Goal: Task Accomplishment & Management: Use online tool/utility

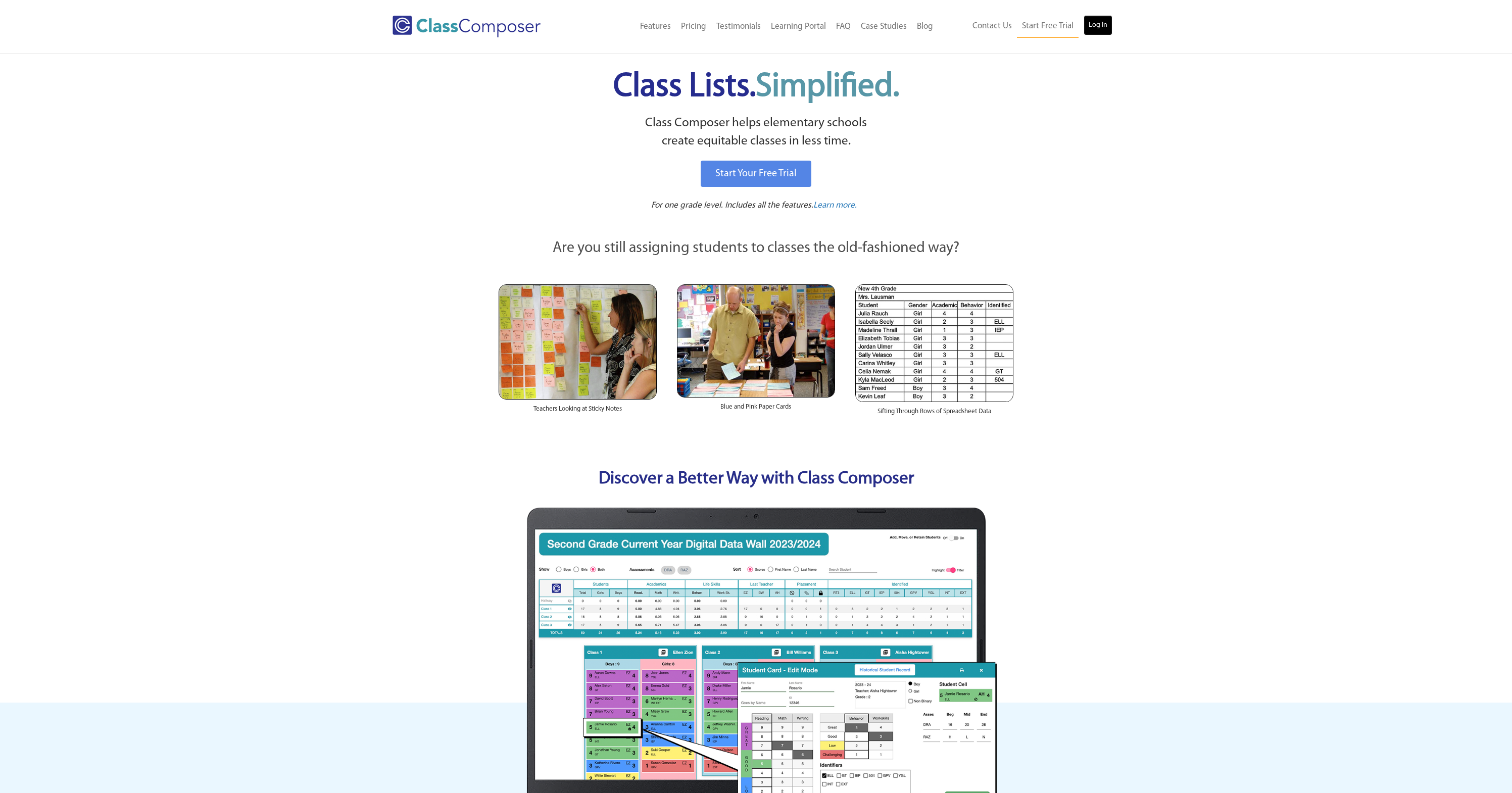
click at [1091, 28] on link "Log In" at bounding box center [1098, 25] width 29 height 20
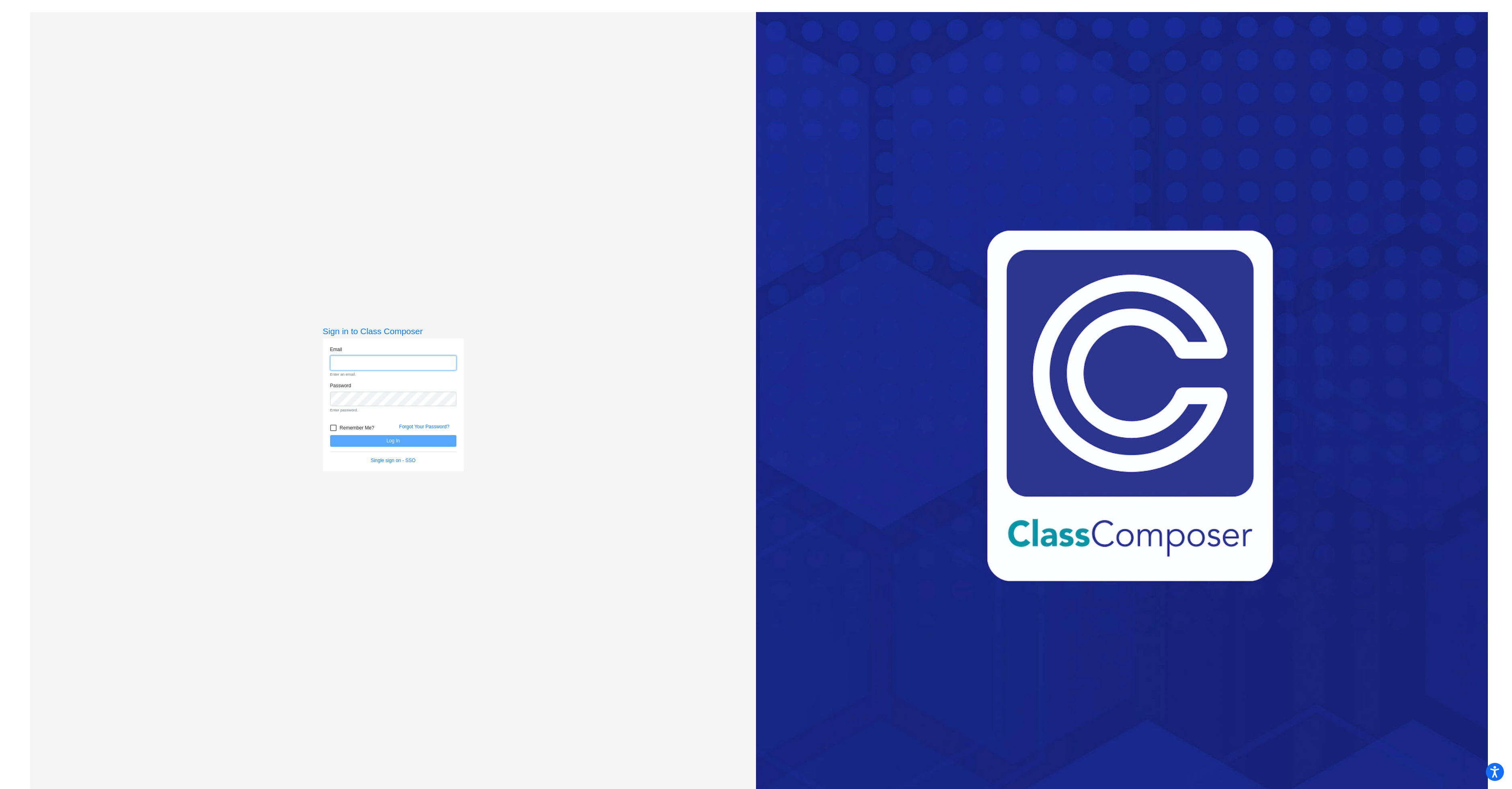
click at [395, 364] on input "email" at bounding box center [393, 363] width 126 height 15
type input "kimberly.slawson@svusd.org"
click at [401, 426] on button "Log In" at bounding box center [393, 427] width 126 height 12
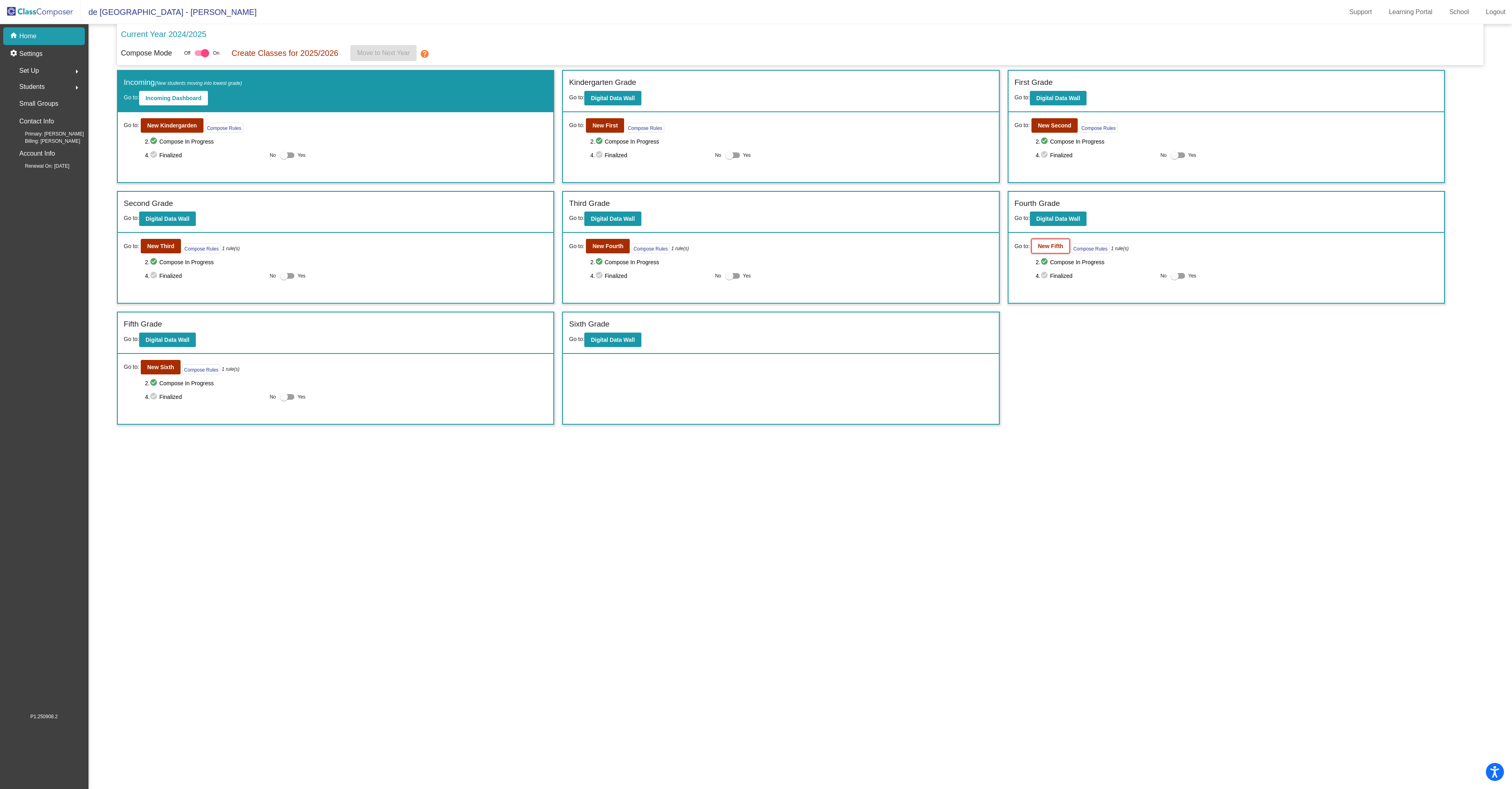
click at [1047, 245] on b "New Fifth" at bounding box center [1050, 246] width 25 height 6
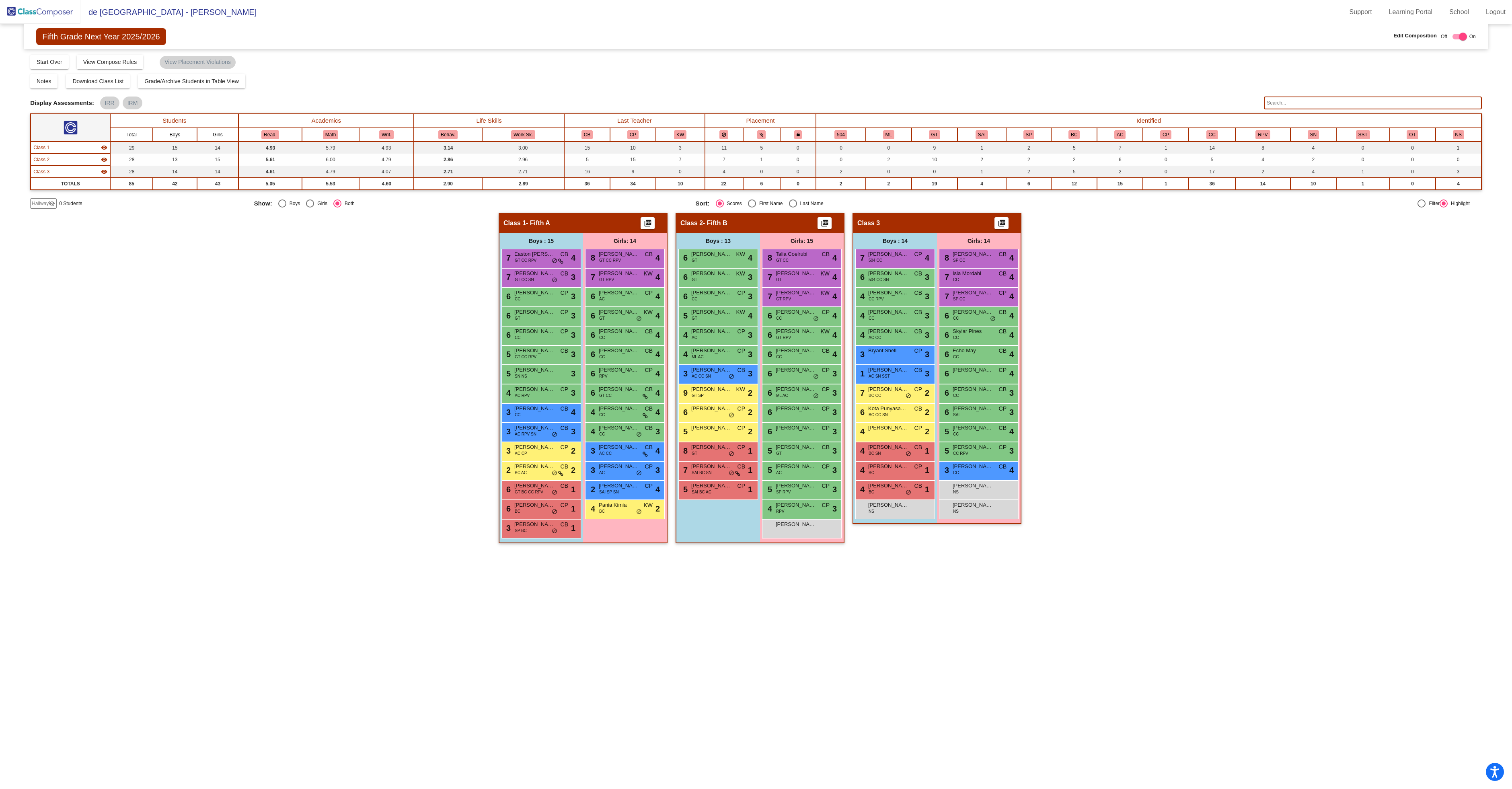
click at [1296, 106] on input "text" at bounding box center [1372, 103] width 217 height 13
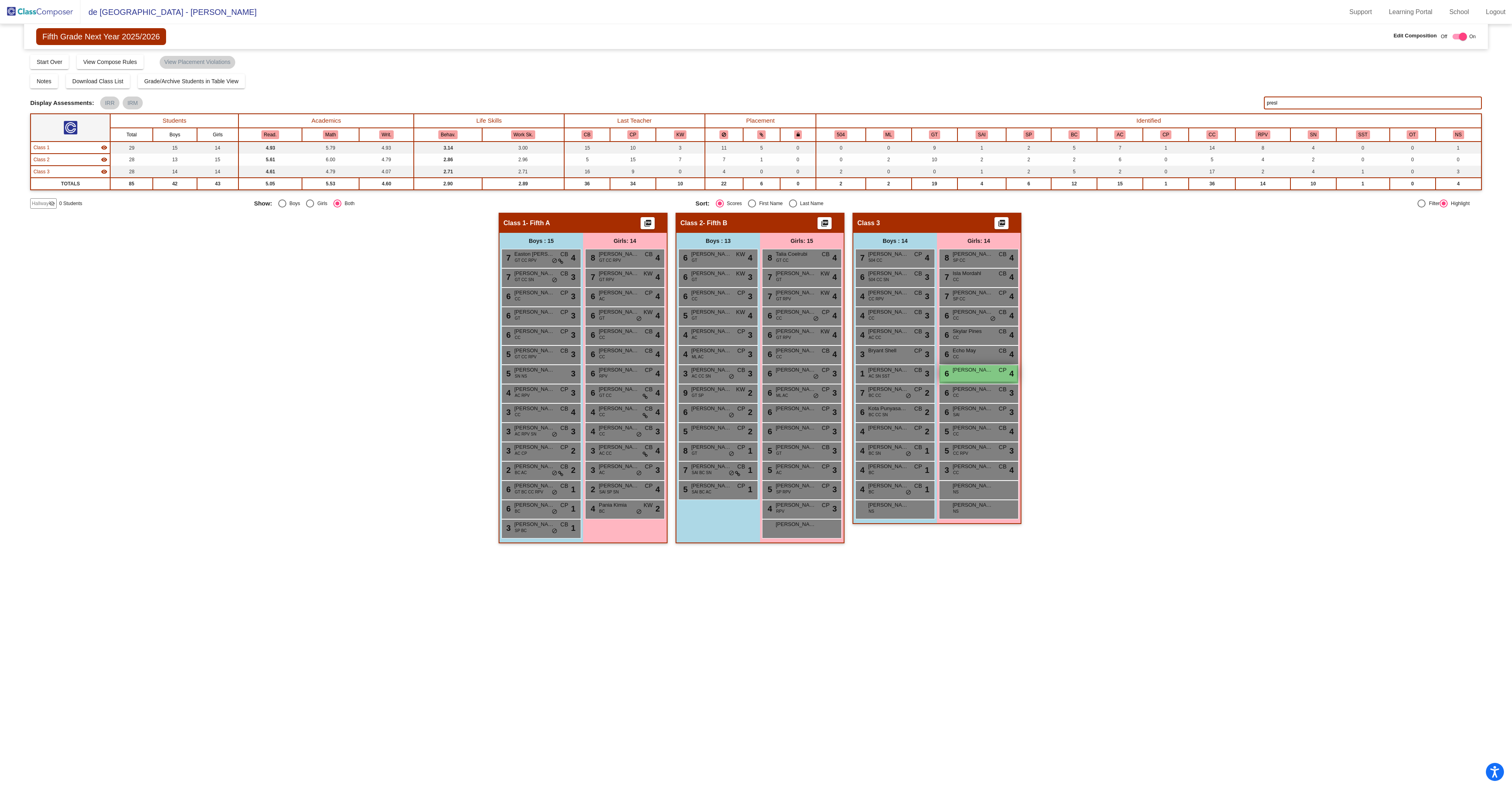
click at [974, 369] on span "Presley May" at bounding box center [972, 370] width 40 height 8
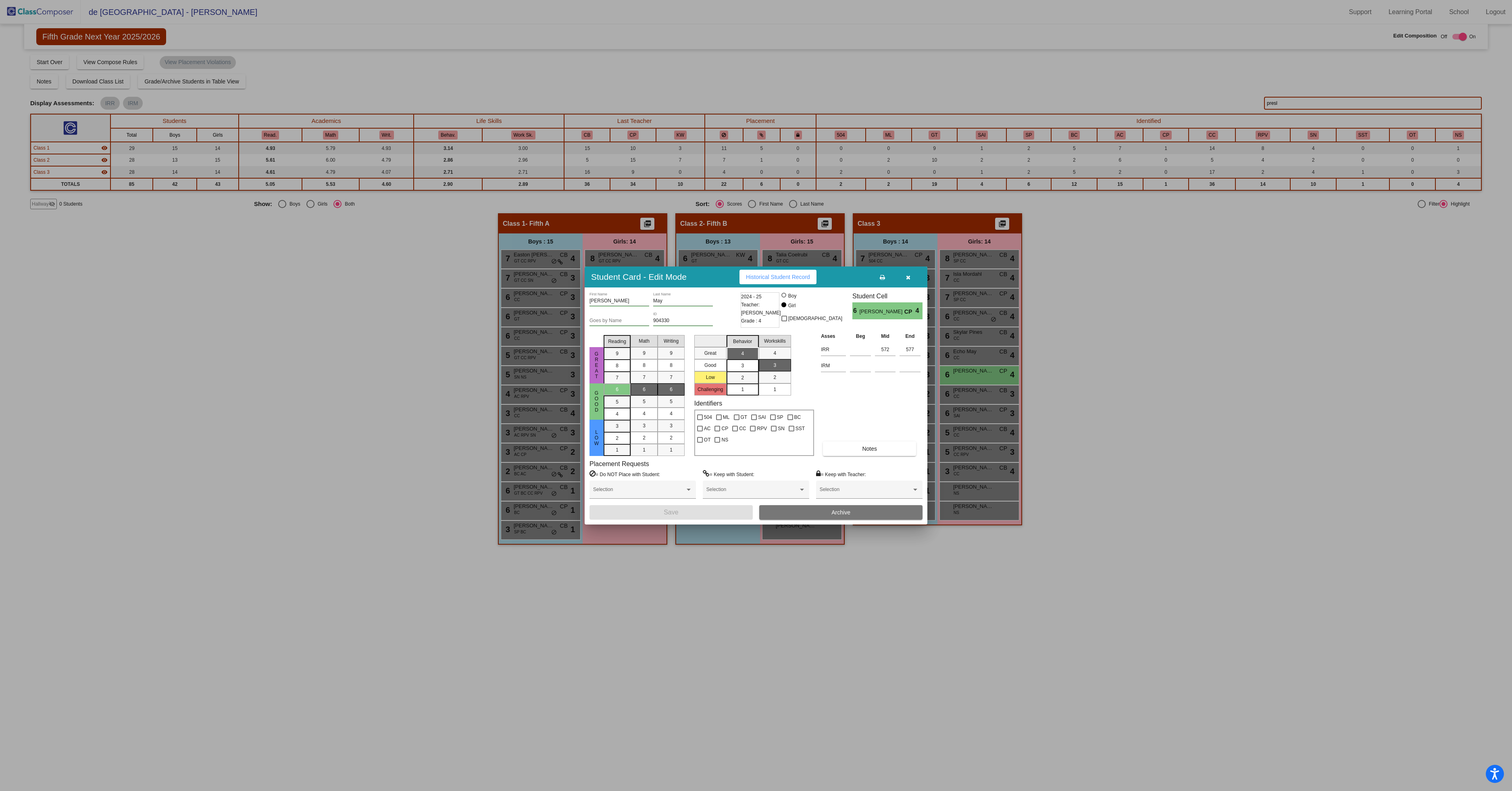
click at [906, 276] on icon "button" at bounding box center [908, 277] width 4 height 6
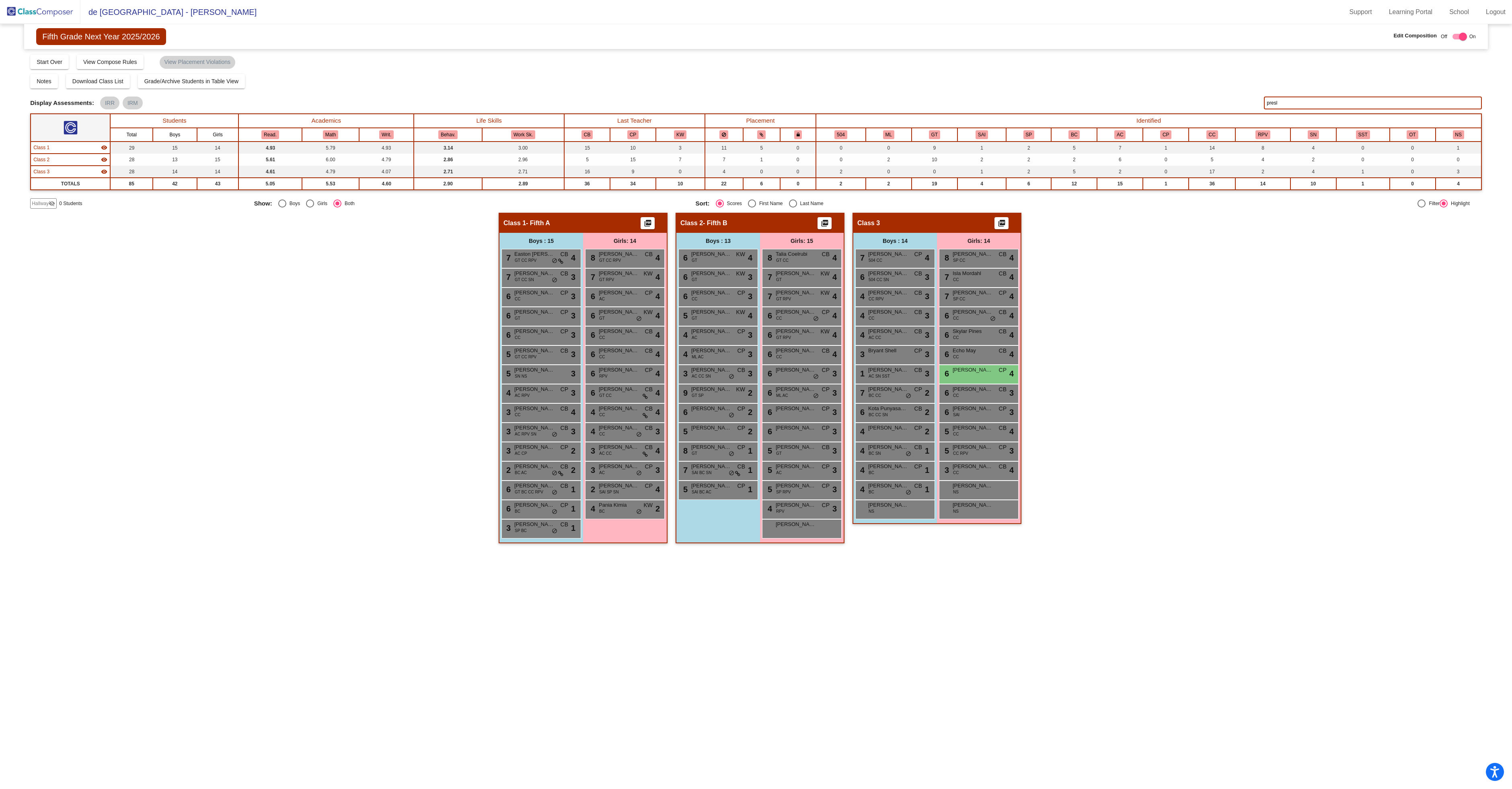
click at [1291, 103] on input "presl" at bounding box center [1372, 103] width 217 height 13
type input "p"
type input "k"
type input "melo"
click at [797, 373] on div "6 Melody Khosravi CP lock do_not_disturb_alt 3" at bounding box center [801, 373] width 77 height 17
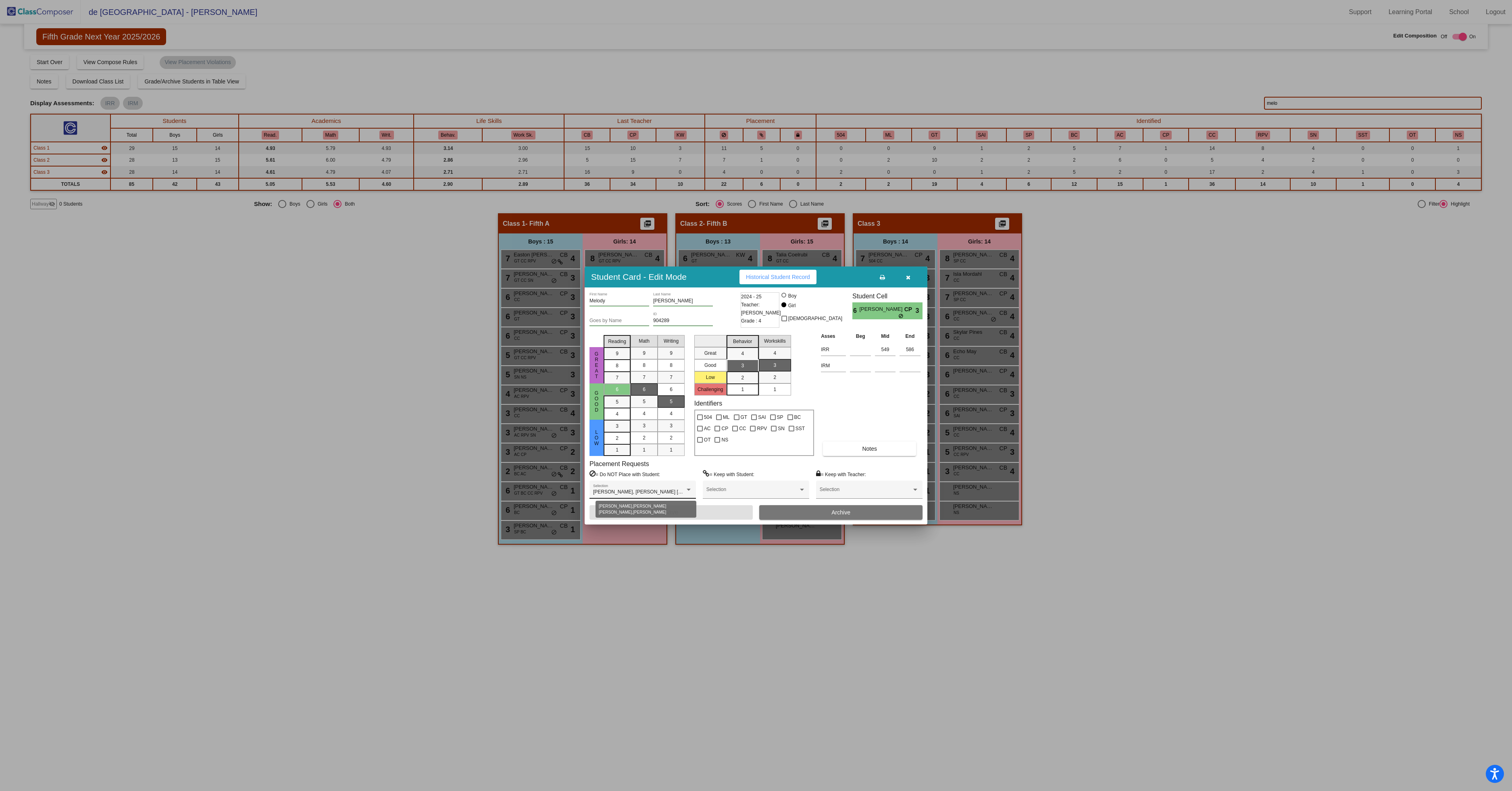
click at [688, 488] on div at bounding box center [688, 489] width 4 height 2
click at [1123, 476] on div at bounding box center [756, 396] width 1512 height 791
click at [909, 275] on icon "button" at bounding box center [908, 277] width 4 height 6
